Goal: Task Accomplishment & Management: Manage account settings

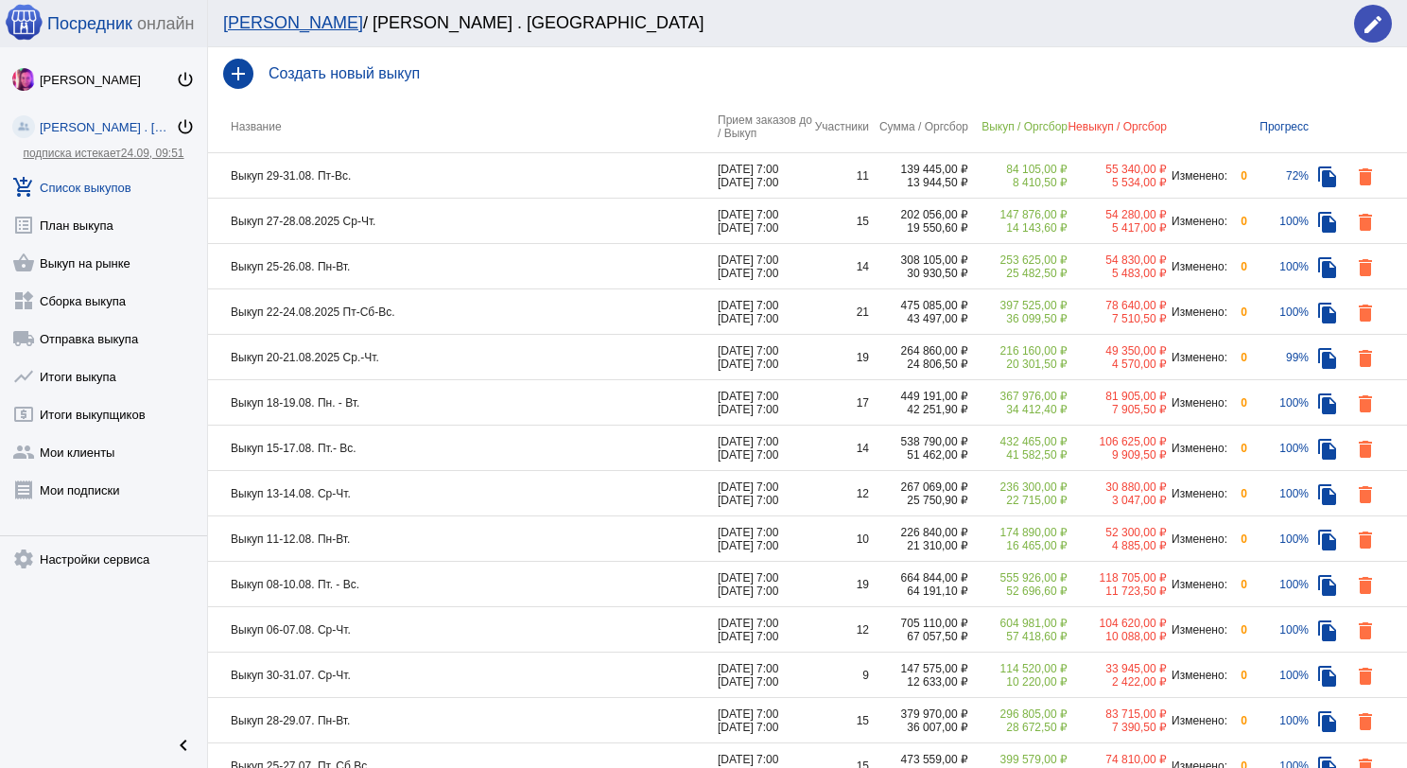
click at [458, 183] on td "Выкуп 29-31.08. Пт-Вс." at bounding box center [463, 175] width 510 height 45
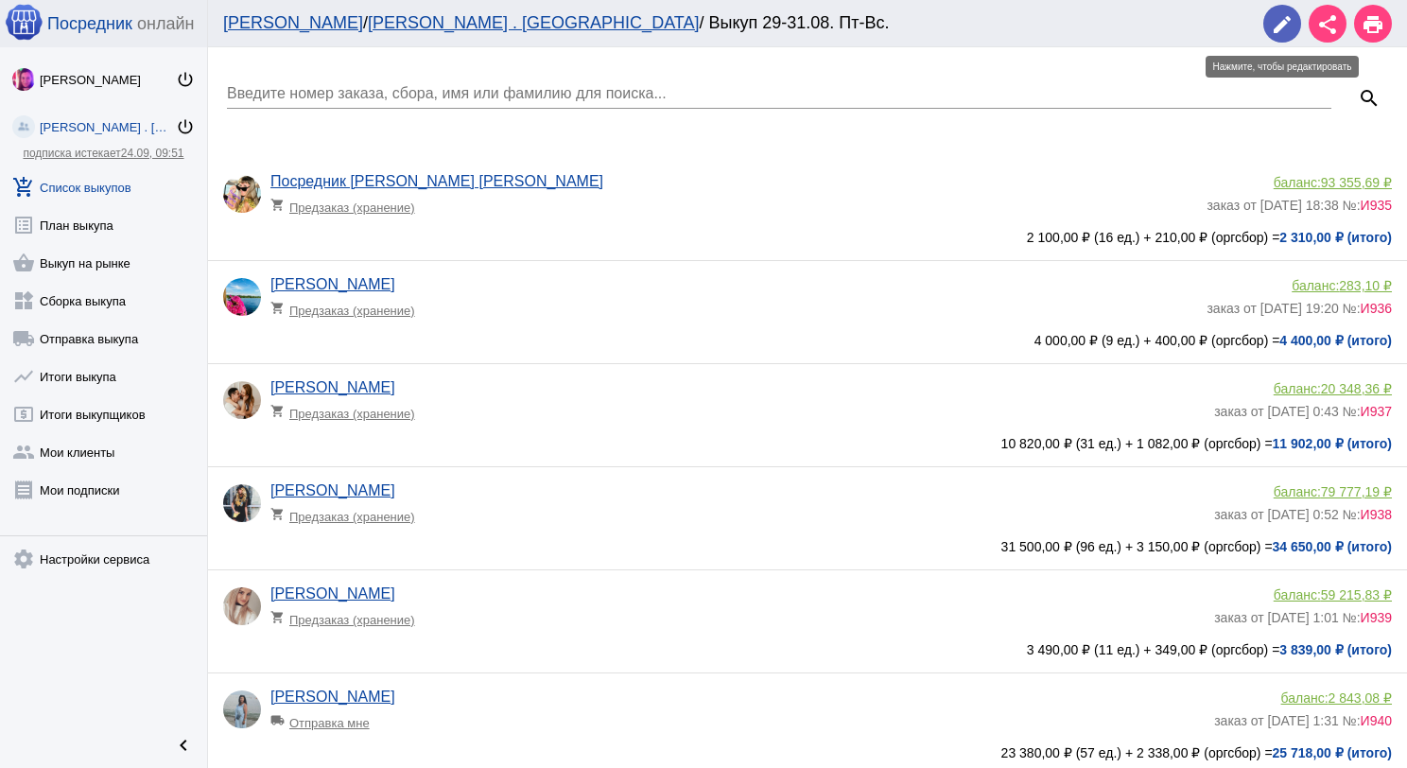
click at [1286, 29] on mat-icon "edit" at bounding box center [1282, 24] width 23 height 23
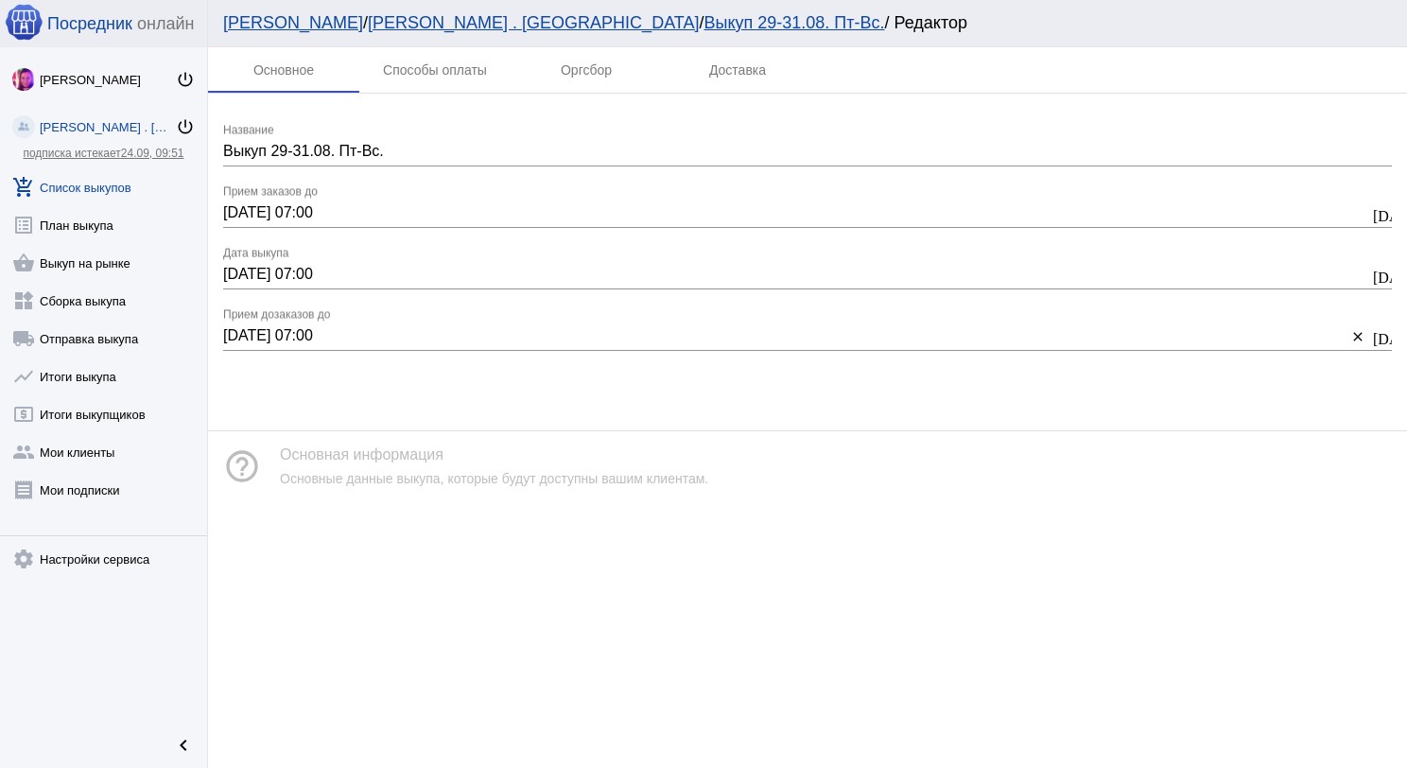
click at [121, 185] on link "add_shopping_cart Список выкупов" at bounding box center [103, 184] width 207 height 38
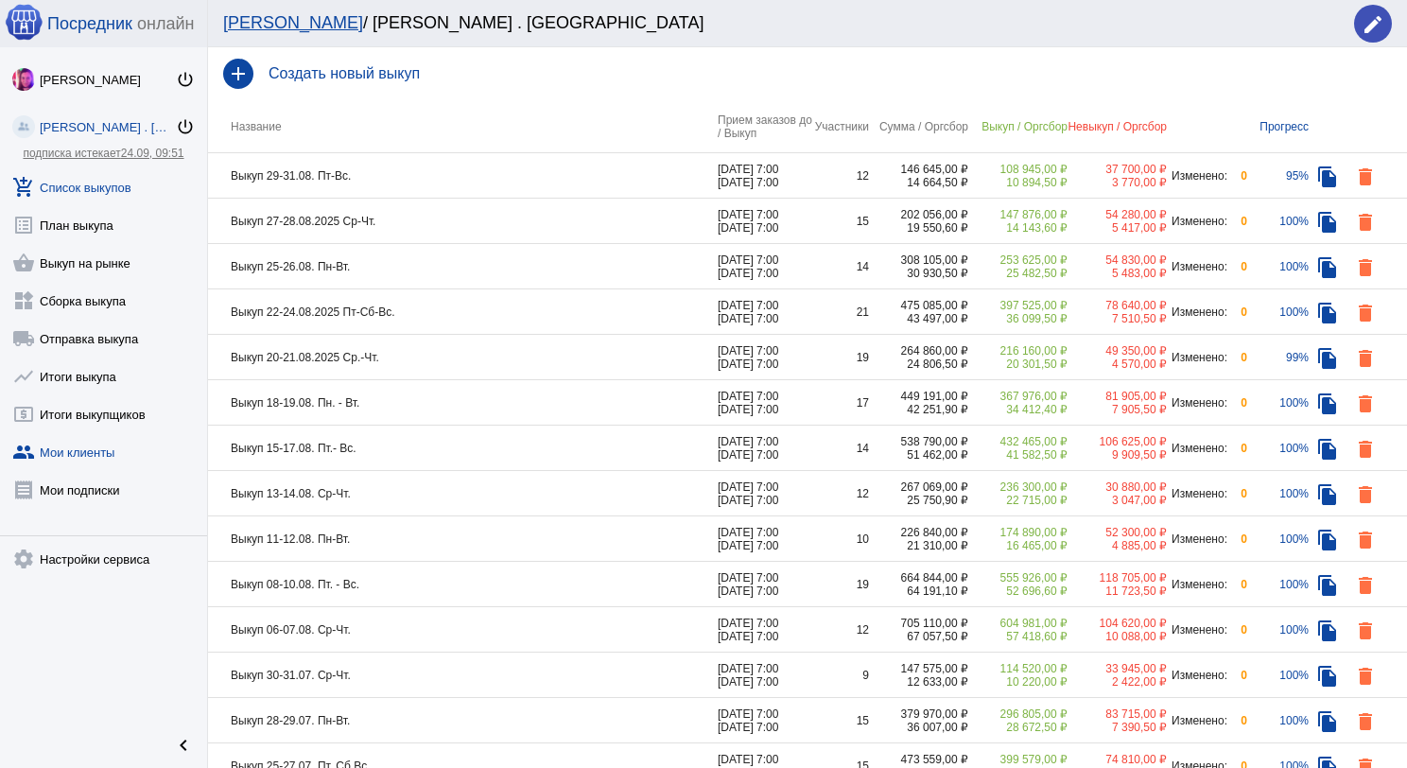
click at [79, 458] on link "group Мои клиенты" at bounding box center [103, 448] width 207 height 38
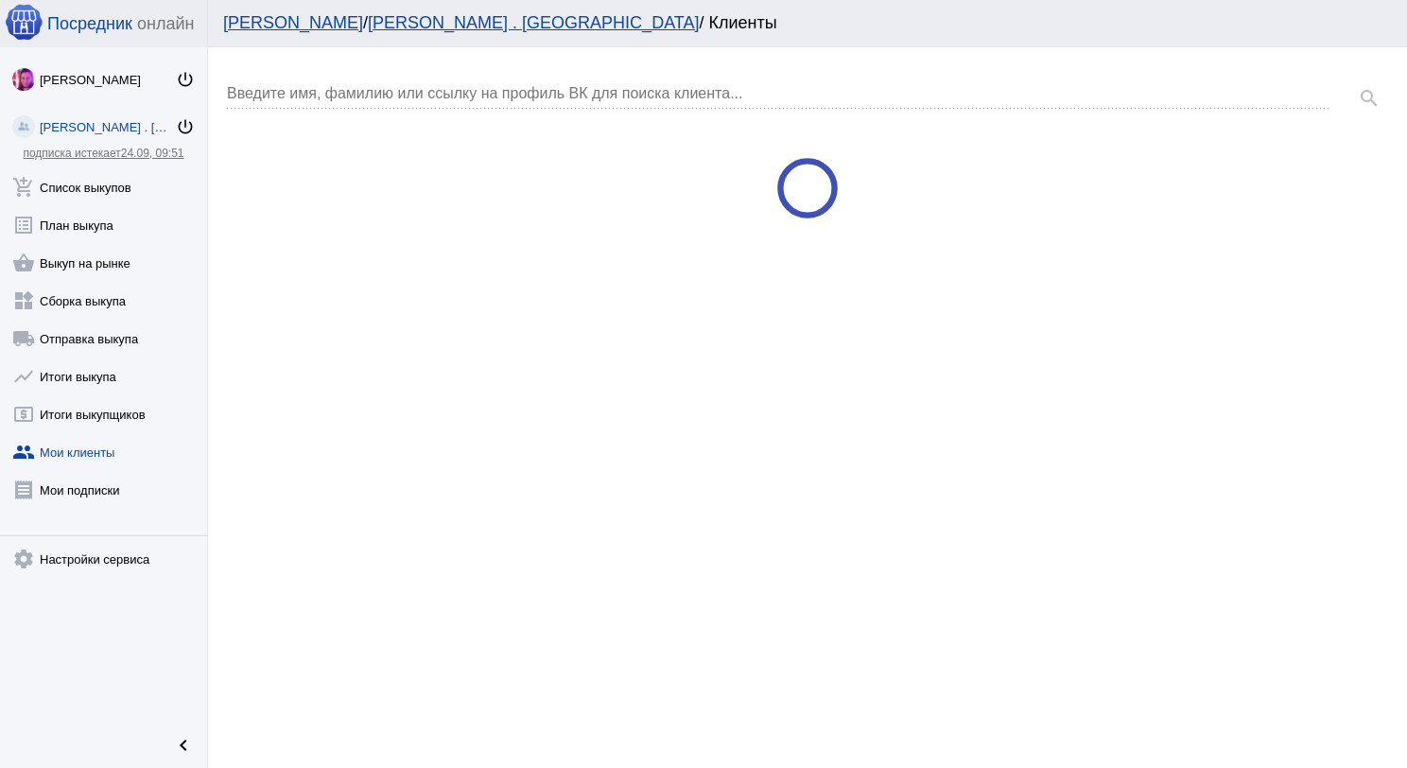
click at [399, 100] on input "Введите имя, фамилию или ссылку на профиль ВК для поиска клиента..." at bounding box center [779, 93] width 1105 height 17
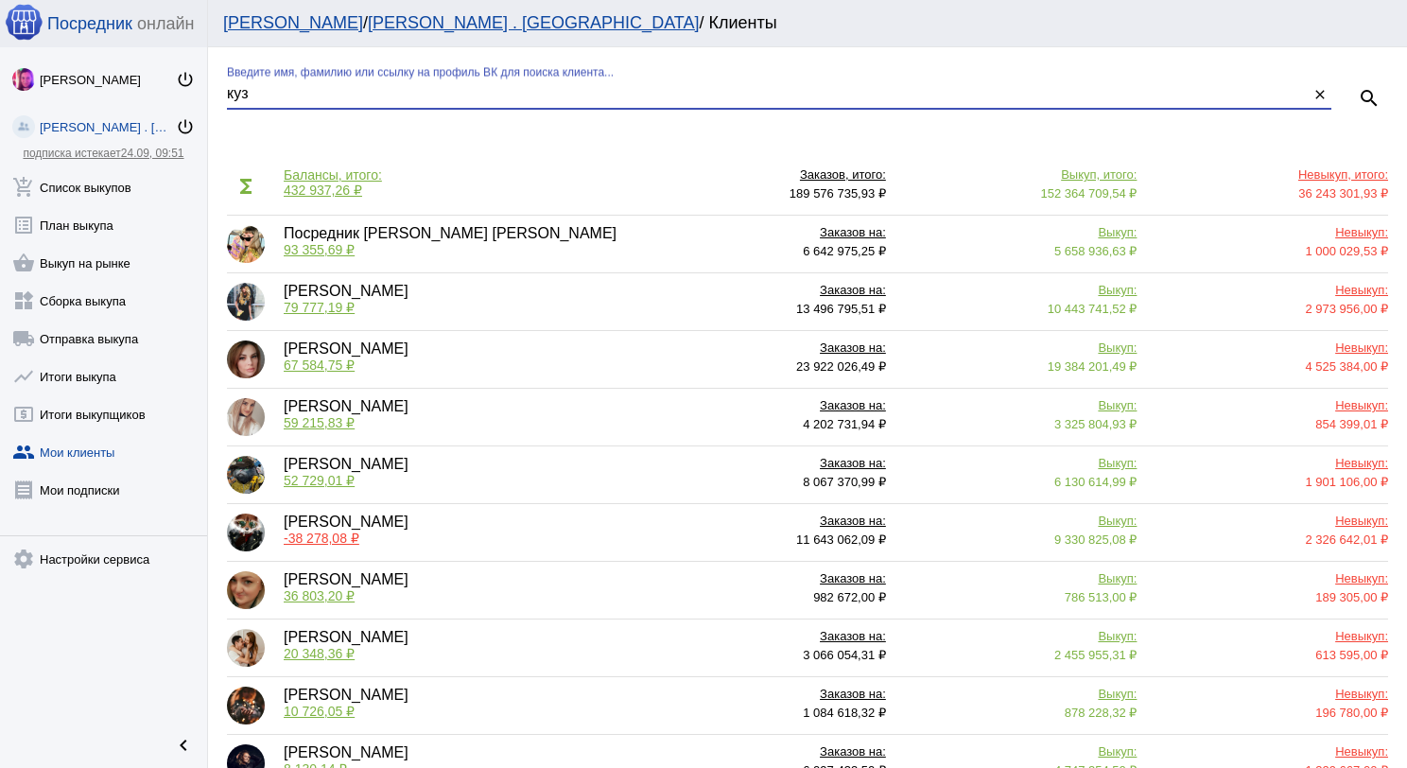
type input "куз"
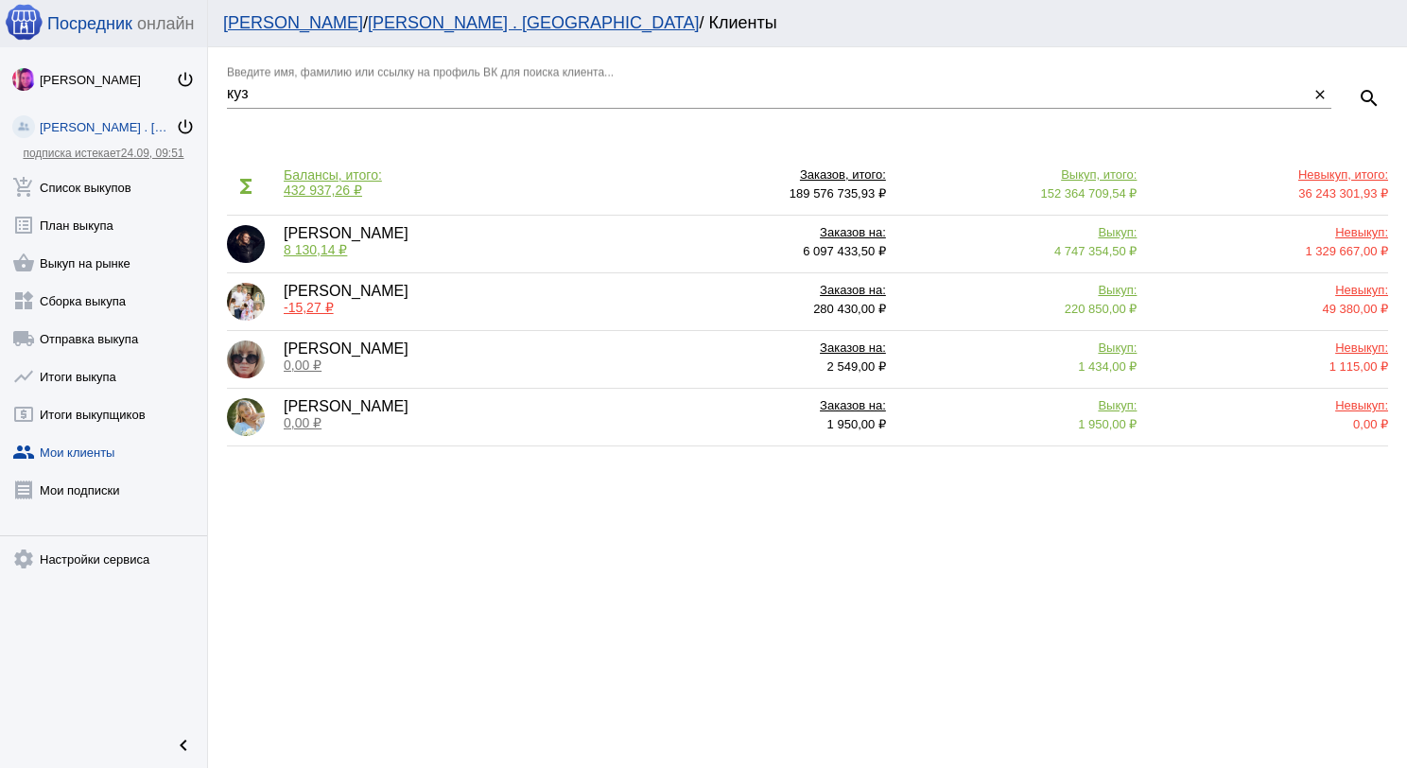
click at [297, 248] on span "8 130,14 ₽" at bounding box center [315, 249] width 63 height 15
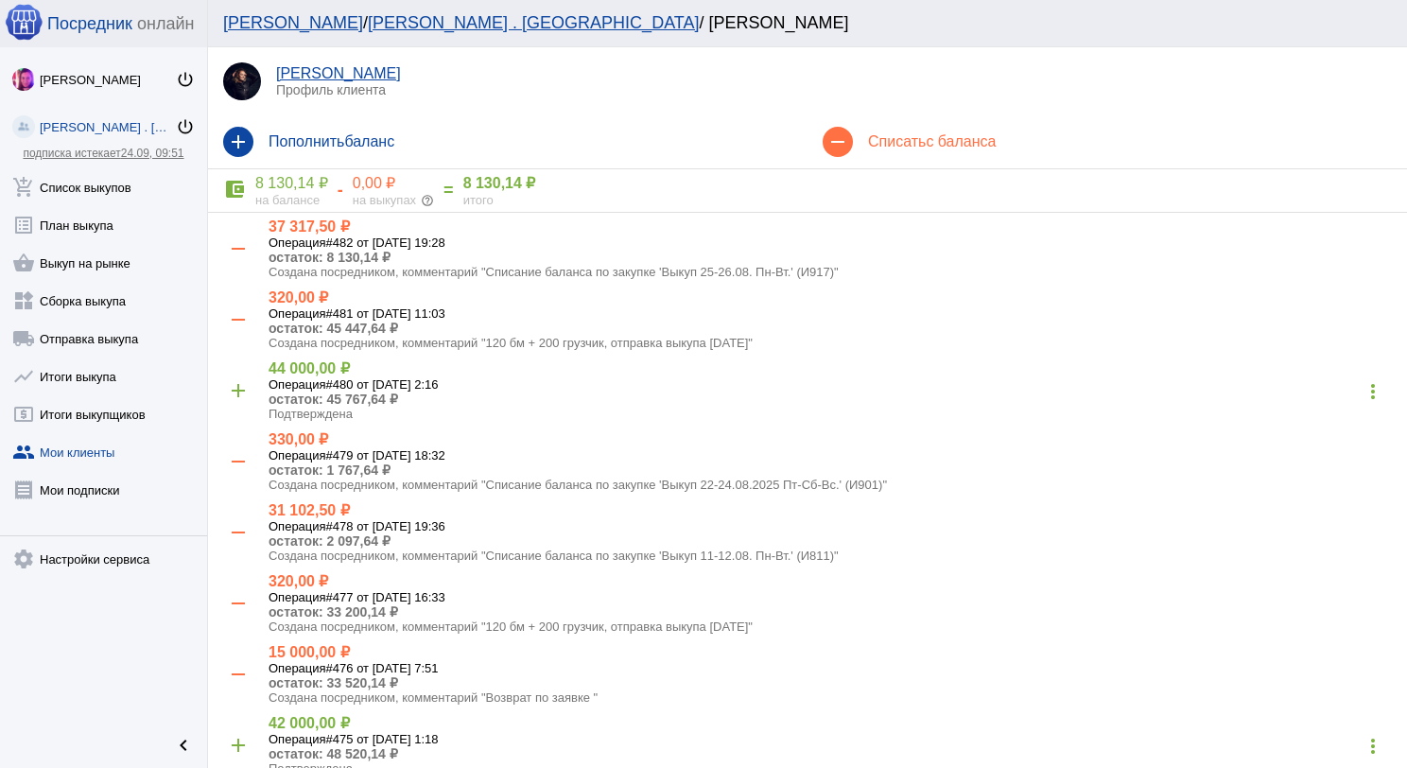
click at [912, 87] on p "Профиль клиента" at bounding box center [834, 89] width 1116 height 15
click at [922, 126] on div "remove Списать с баланса" at bounding box center [1108, 141] width 600 height 53
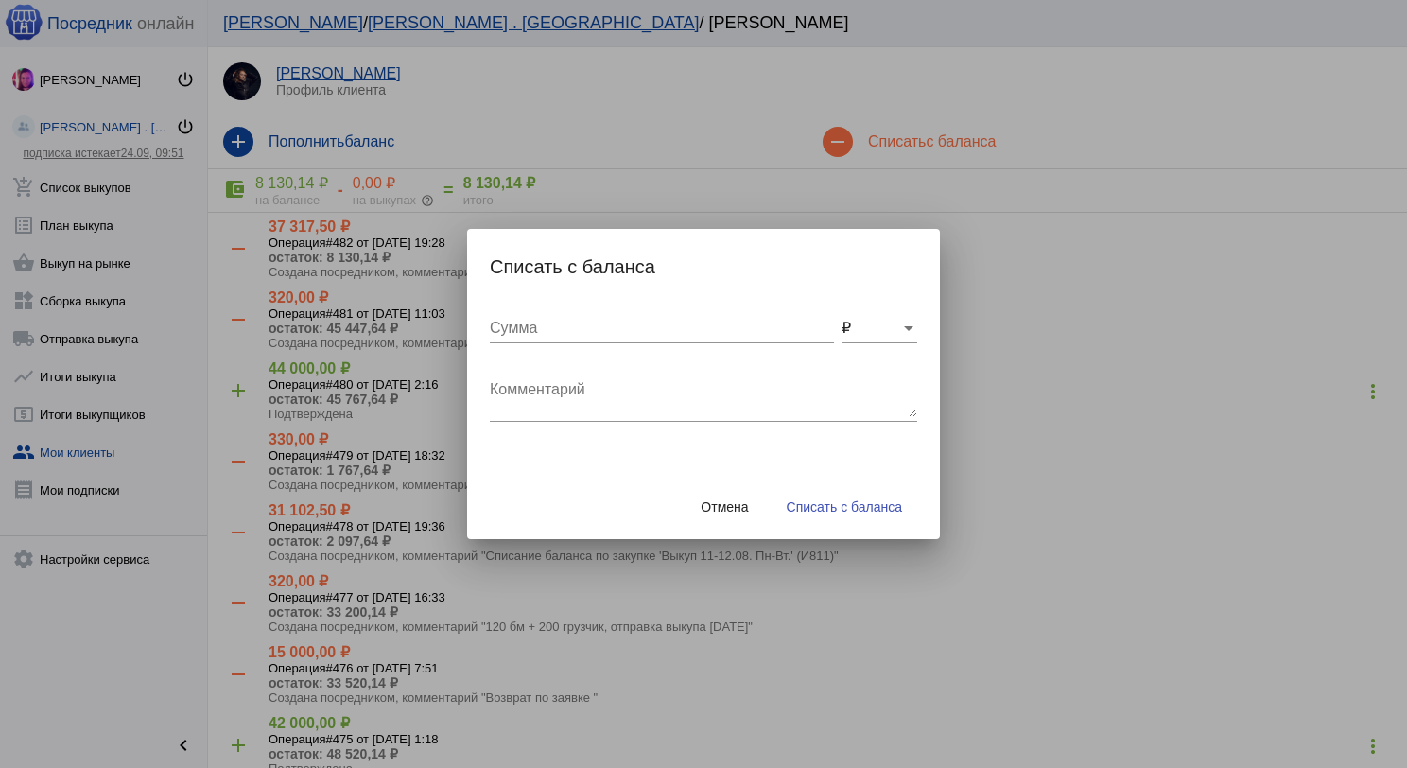
click at [687, 334] on input "Сумма" at bounding box center [662, 328] width 344 height 17
type input "8000"
click at [718, 384] on textarea "Комментарий" at bounding box center [703, 398] width 427 height 38
type textarea "Возврат по заявке"
click at [866, 502] on span "Списать с баланса" at bounding box center [844, 506] width 115 height 15
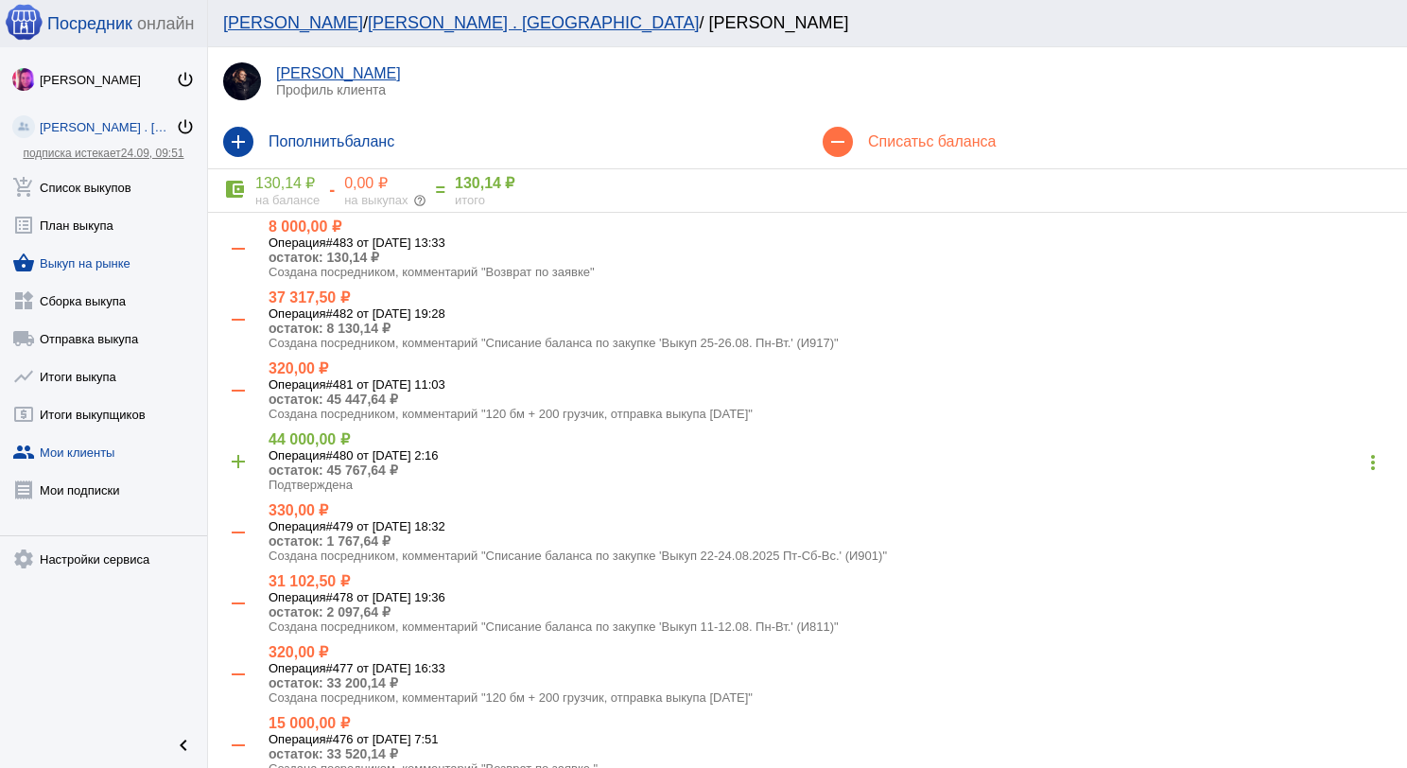
click at [125, 261] on link "shopping_basket Выкуп на рынке" at bounding box center [103, 259] width 207 height 38
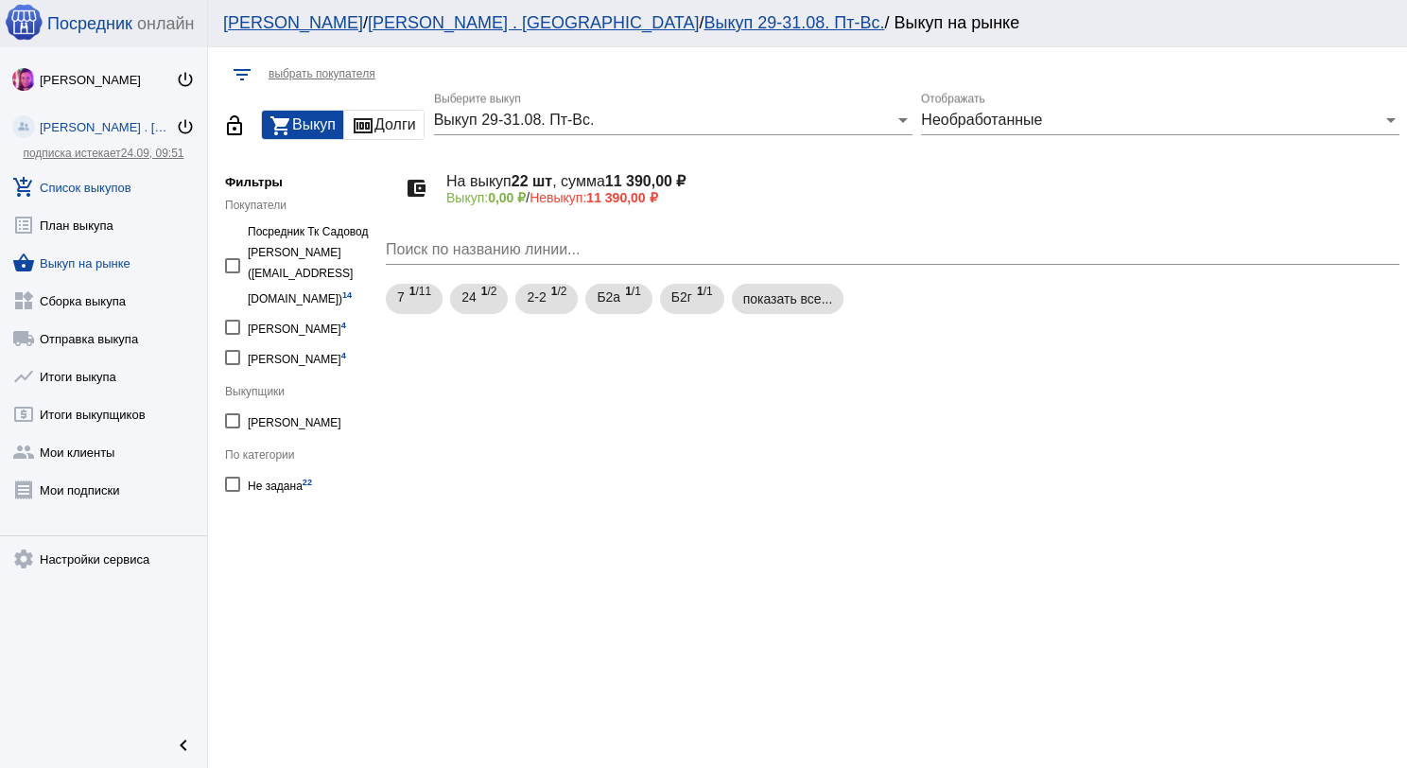
click at [120, 179] on link "add_shopping_cart Список выкупов" at bounding box center [103, 184] width 207 height 38
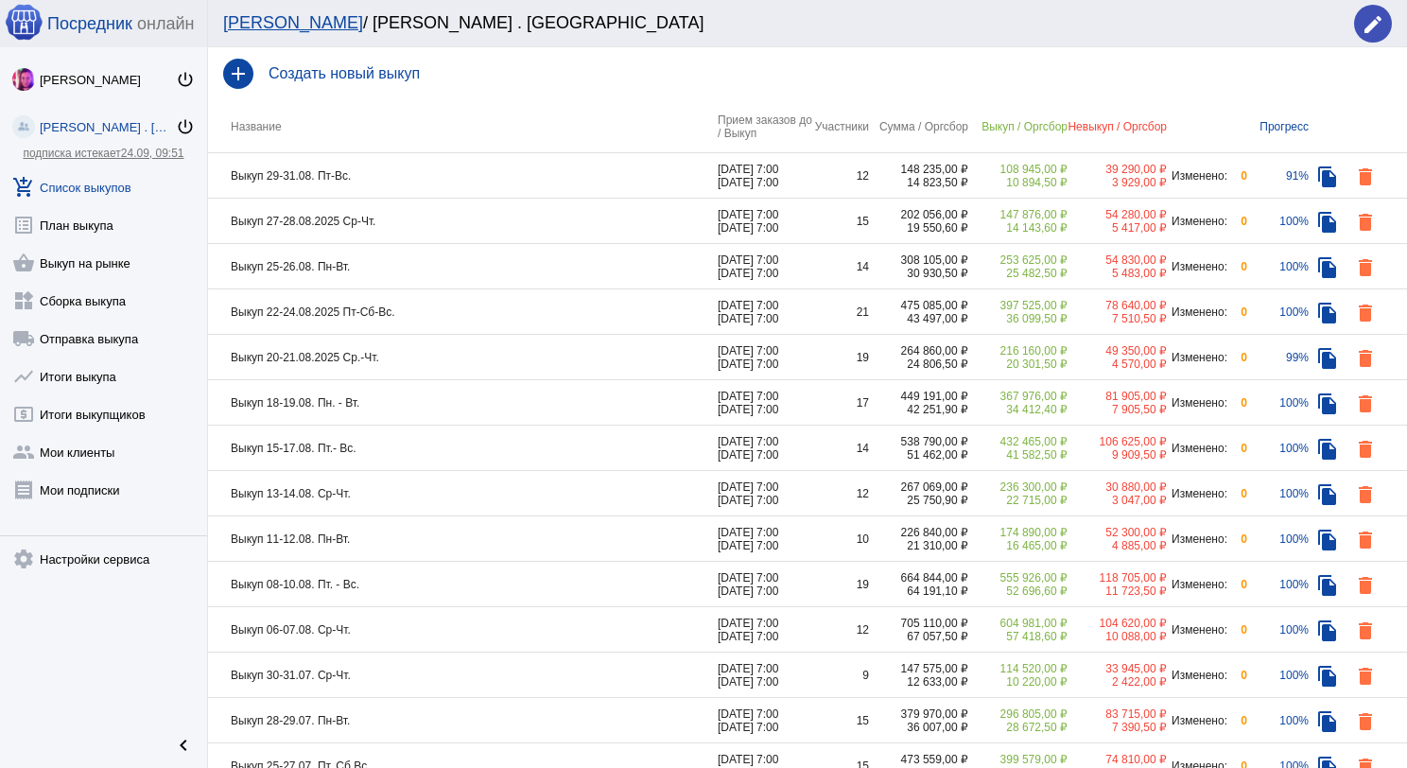
click at [411, 170] on td "Выкуп 29-31.08. Пт-Вс." at bounding box center [463, 175] width 510 height 45
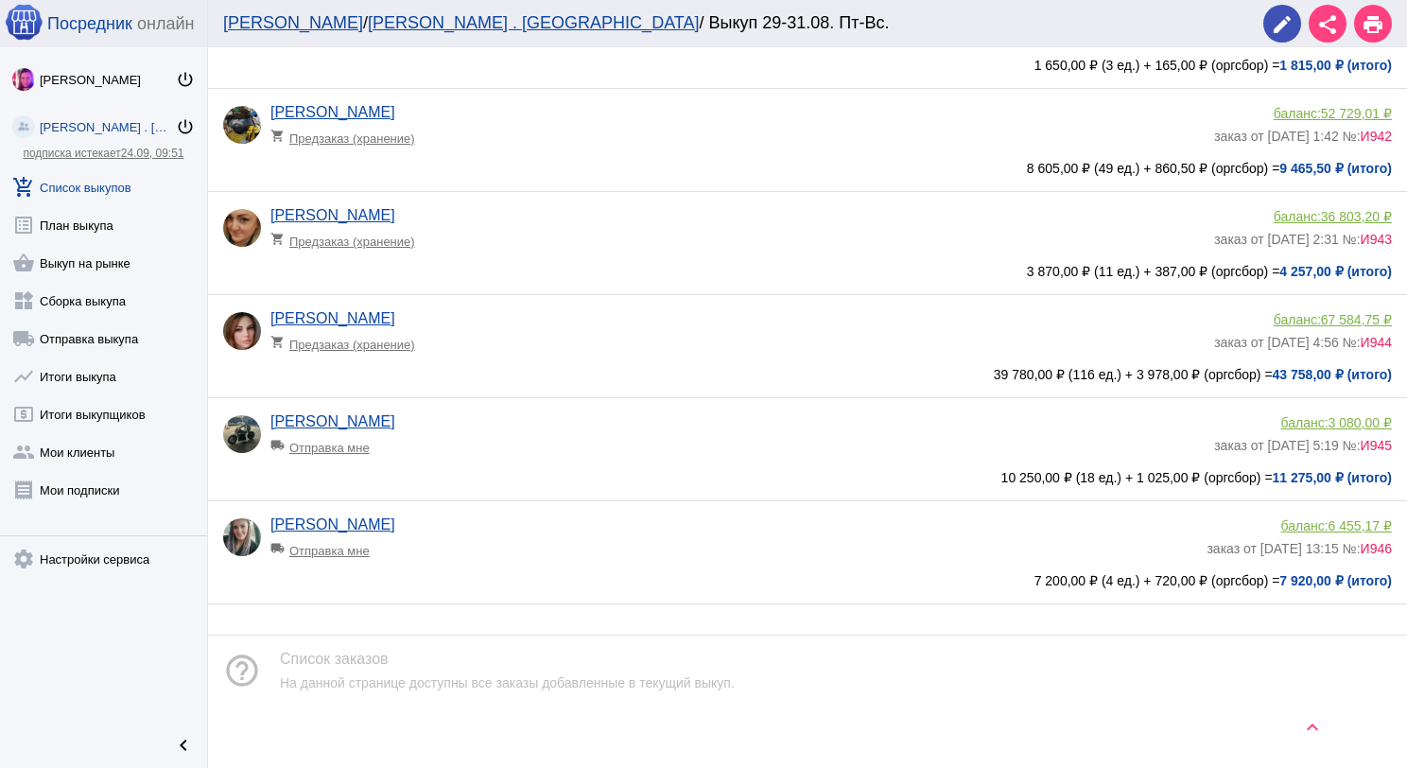
scroll to position [810, 0]
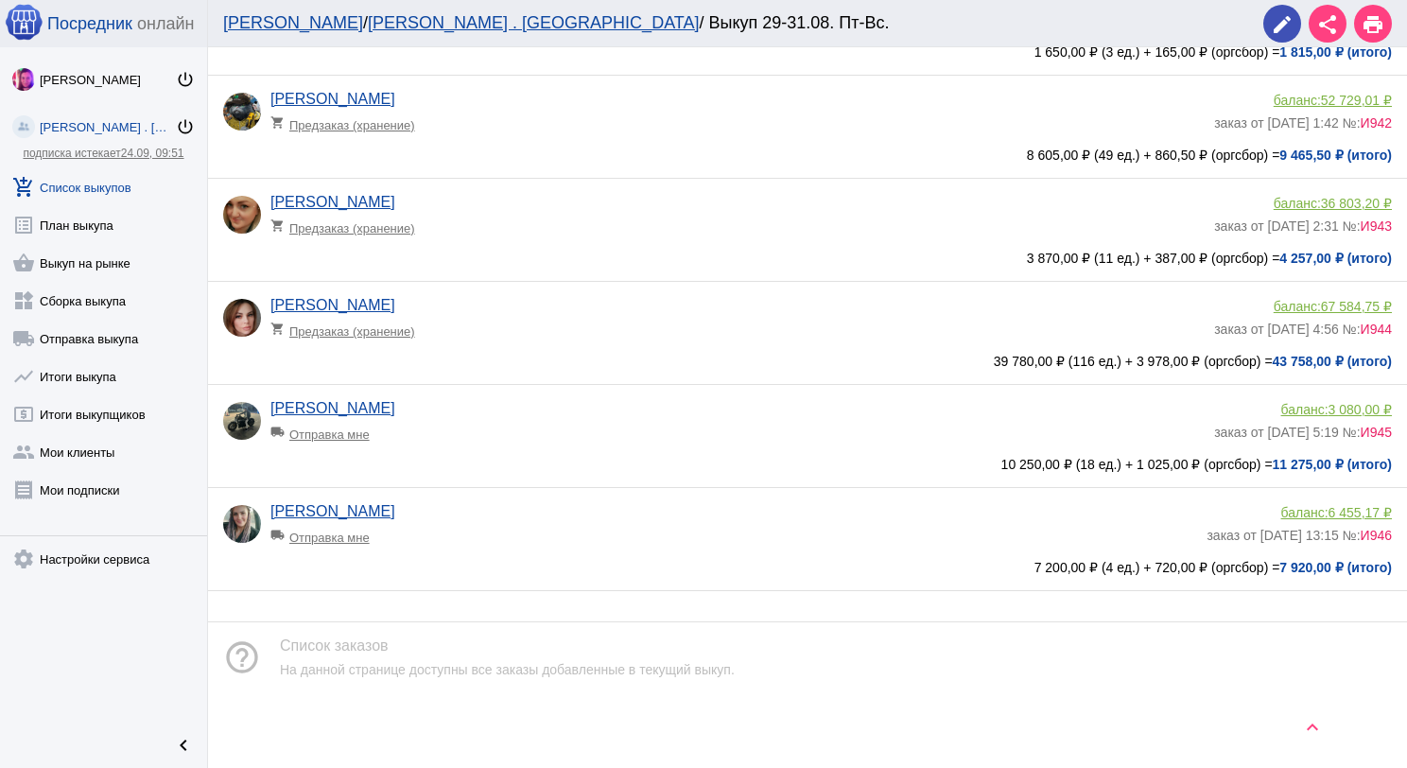
click at [461, 523] on app-delivery-type "local_shipping Отправка мне" at bounding box center [733, 532] width 927 height 25
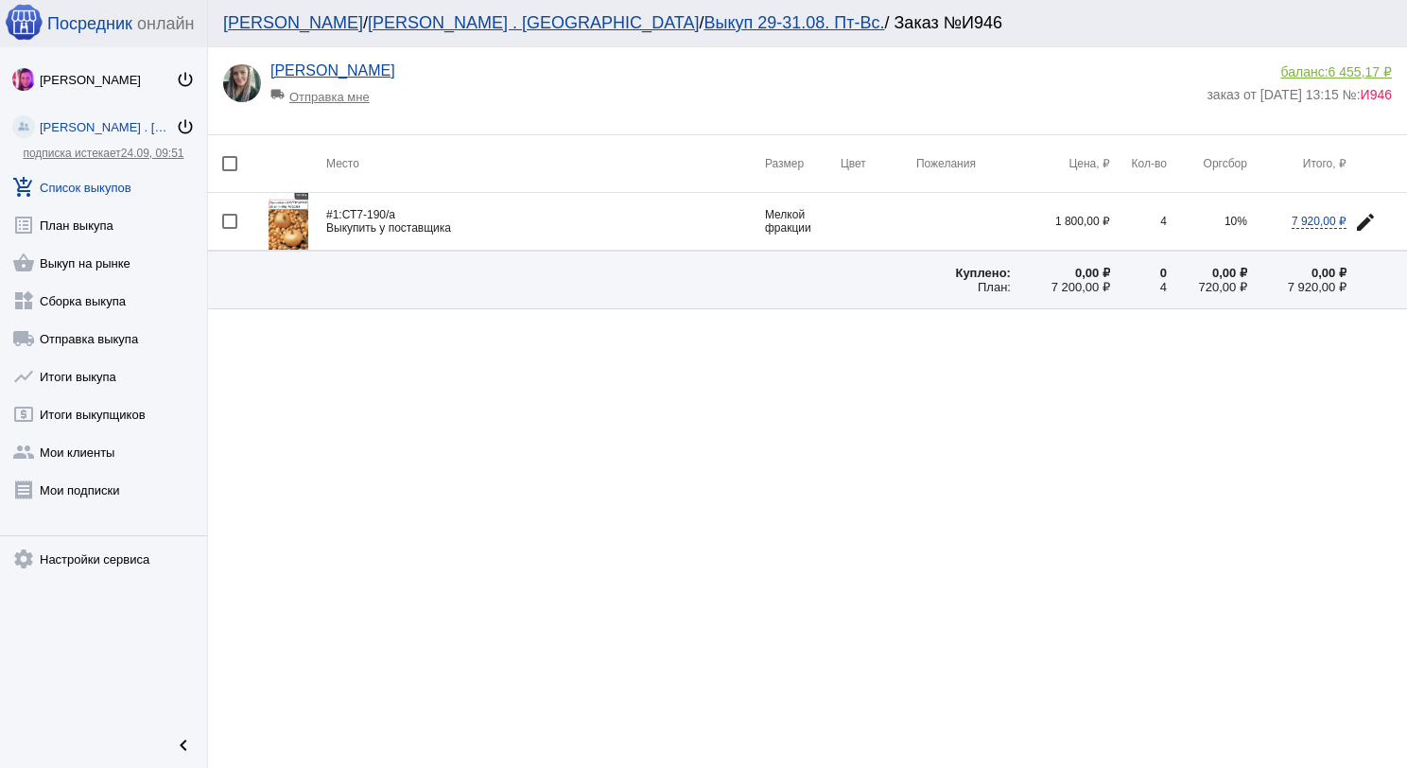
click at [1344, 73] on span "6 455,17 ₽" at bounding box center [1360, 71] width 63 height 15
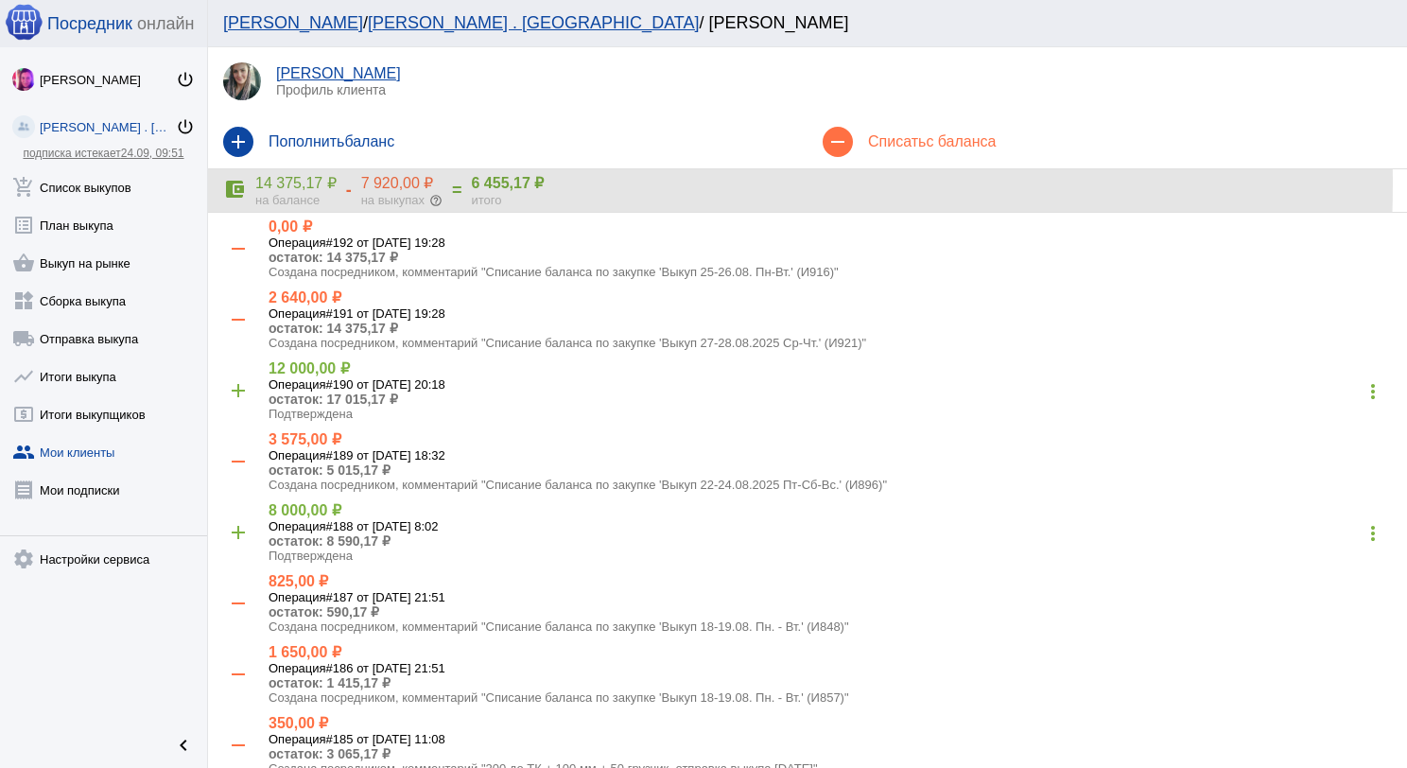
click at [371, 183] on div "7 920,00 ₽" at bounding box center [401, 183] width 81 height 19
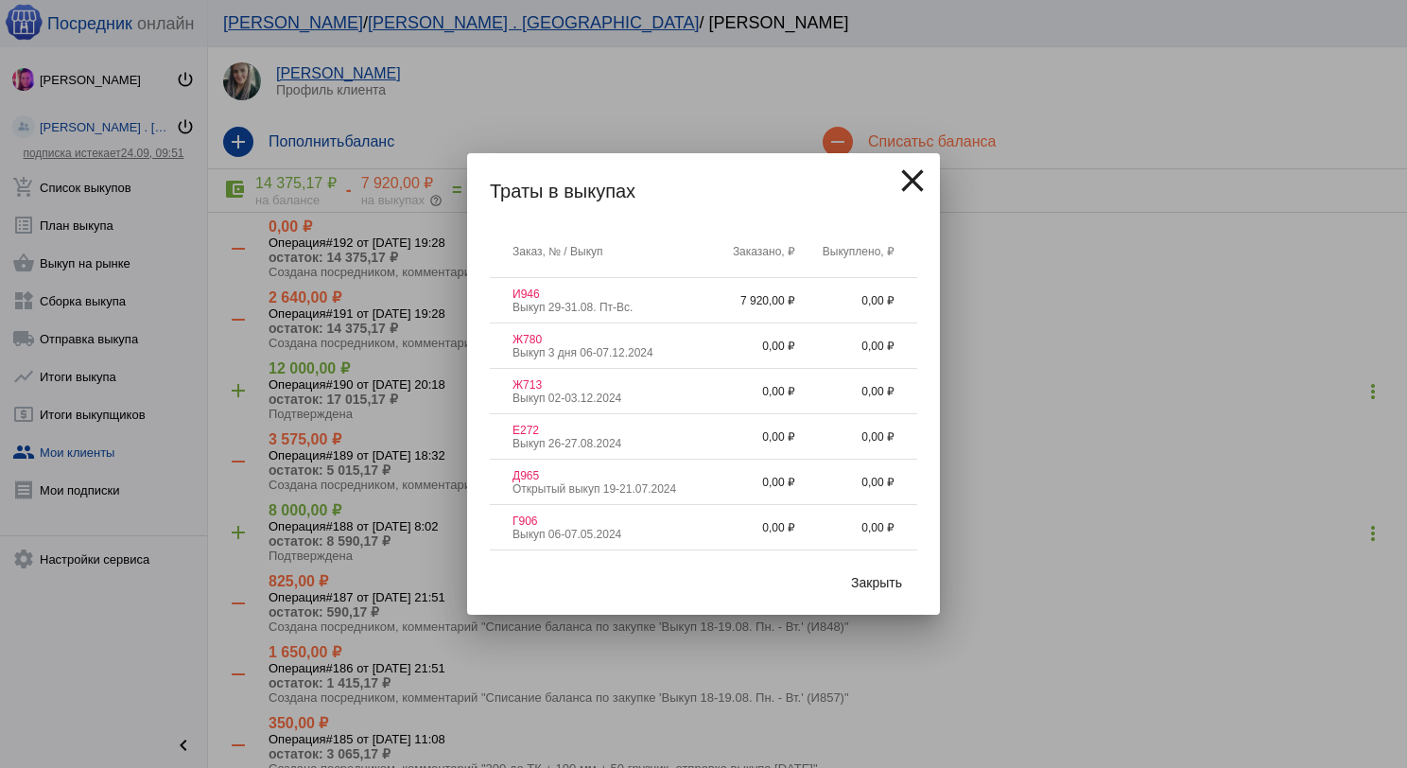
click at [910, 180] on mat-icon "close" at bounding box center [913, 181] width 38 height 38
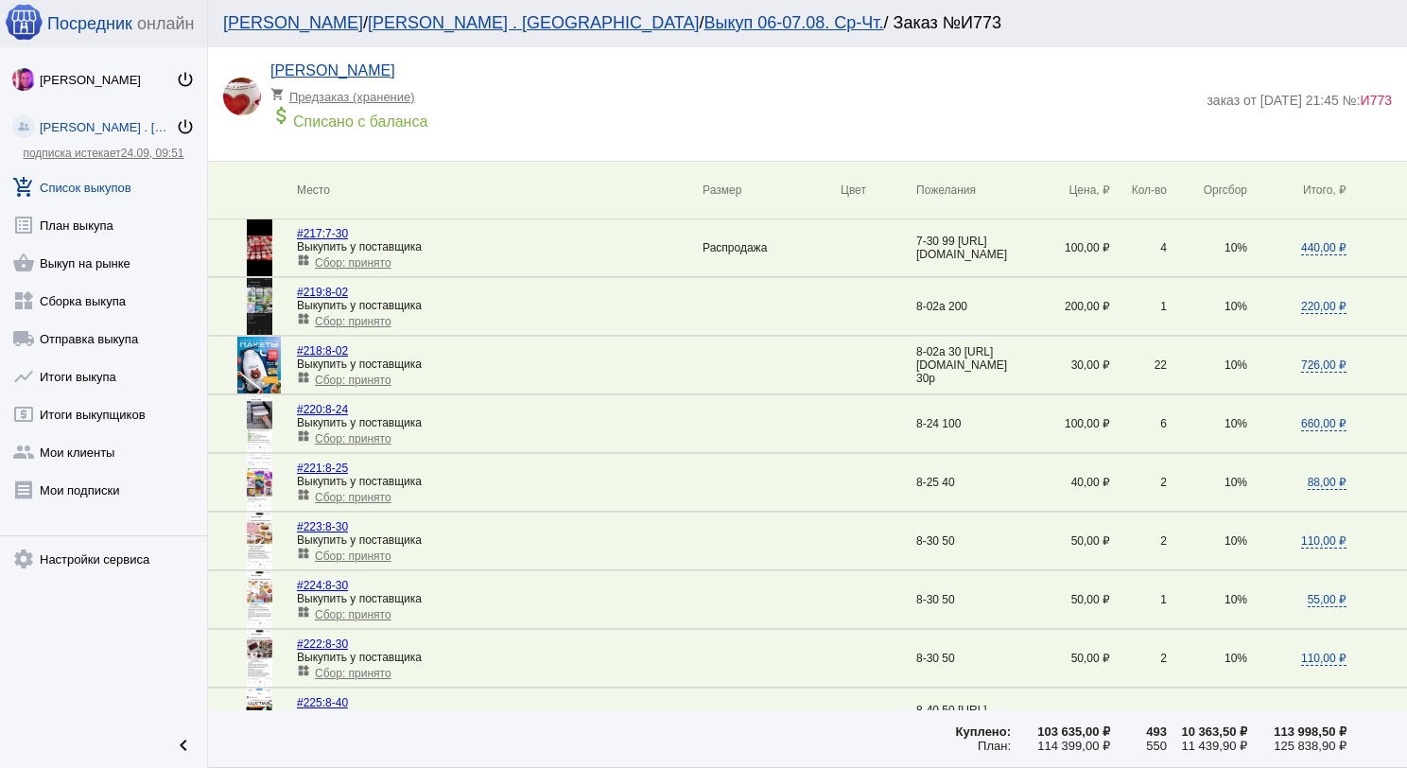
click at [118, 193] on link "add_shopping_cart Список выкупов" at bounding box center [103, 184] width 207 height 38
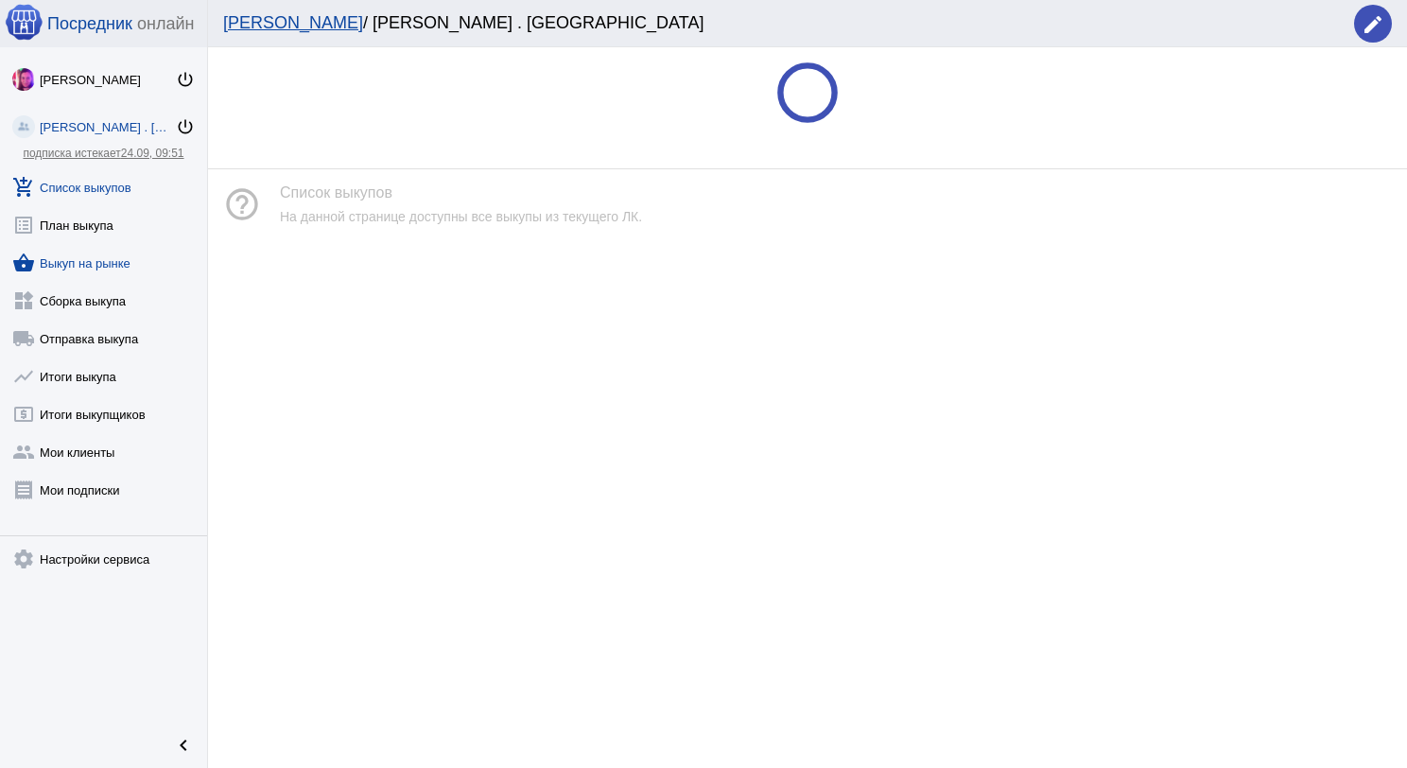
click at [113, 261] on link "shopping_basket Выкуп на рынке" at bounding box center [103, 259] width 207 height 38
